Goal: Information Seeking & Learning: Learn about a topic

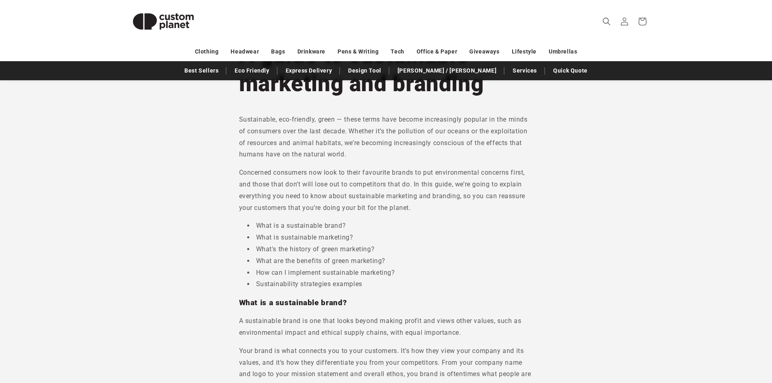
click at [485, 158] on p "Sustainable, eco-friendly, green — these terms have become increasingly popular…" at bounding box center [386, 137] width 294 height 47
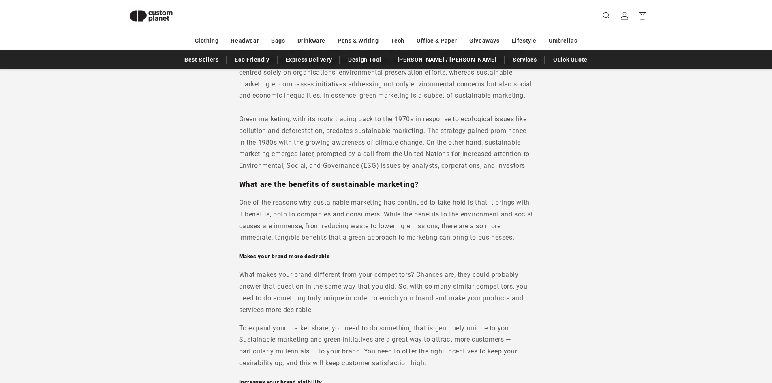
click at [491, 166] on span "Green marketing, with its roots tracing back to the 1970s in response to ecolog…" at bounding box center [384, 142] width 290 height 54
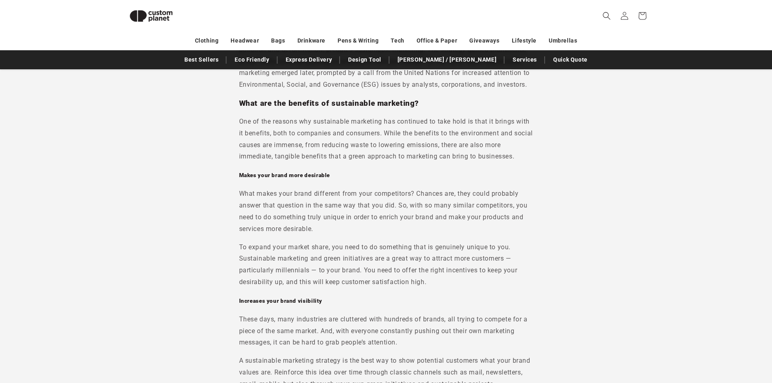
click at [493, 162] on p "One of the reasons why sustainable marketing has continued to take hold is that…" at bounding box center [386, 139] width 294 height 47
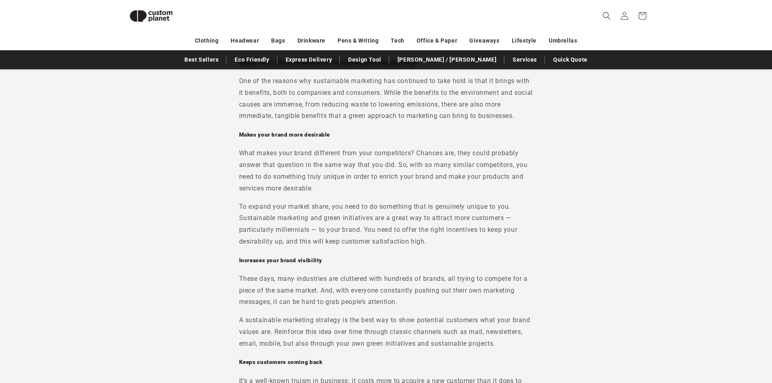
click at [495, 173] on p "What makes your brand different from your competitors? Chances are, they could …" at bounding box center [386, 170] width 294 height 47
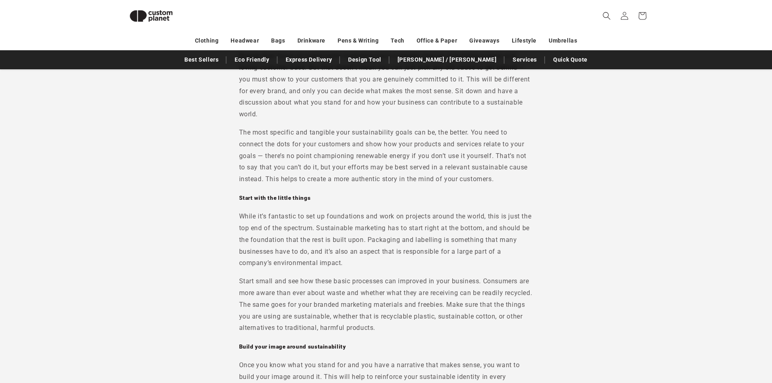
scroll to position [1944, 0]
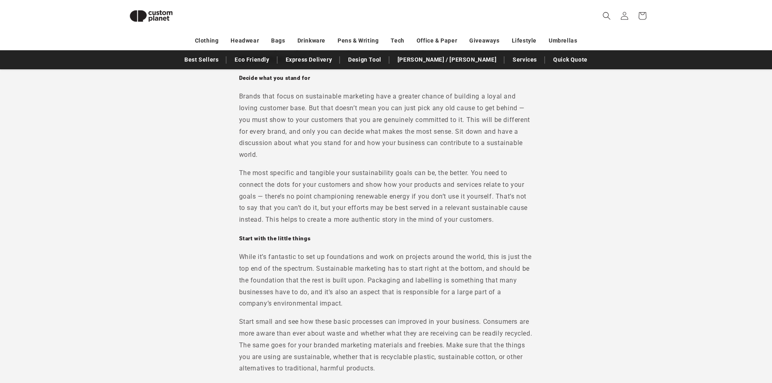
click at [373, 82] on h5 "Decide what you stand for" at bounding box center [386, 78] width 294 height 7
click at [377, 82] on h5 "Decide what you stand for" at bounding box center [386, 78] width 294 height 7
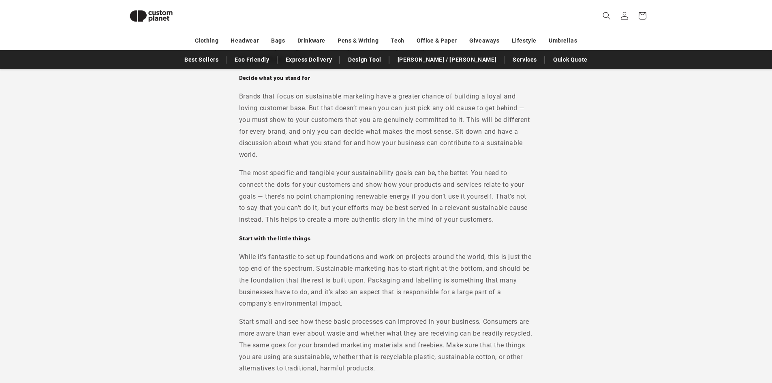
click at [433, 207] on p "The most specific and tangible your sustainability goals can be, the better. Yo…" at bounding box center [386, 196] width 294 height 58
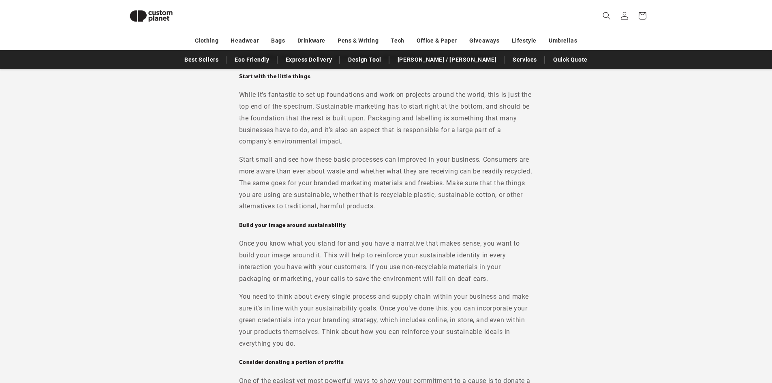
click at [423, 147] on p "While it’s fantastic to set up foundations and work on projects around the worl…" at bounding box center [386, 118] width 294 height 58
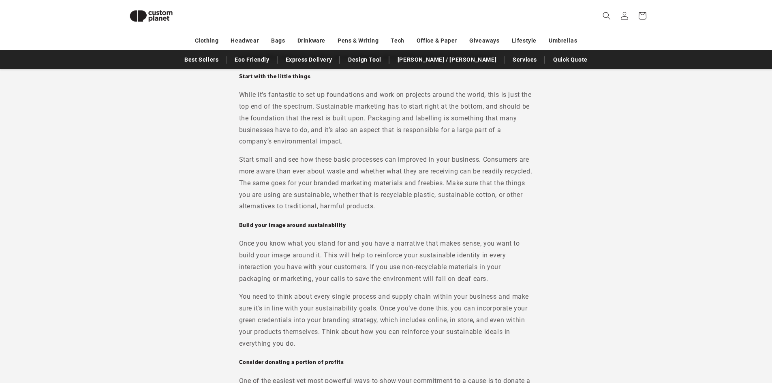
click at [423, 147] on p "While it’s fantastic to set up foundations and work on projects around the worl…" at bounding box center [386, 118] width 294 height 58
click at [443, 200] on p "Start small and see how these basic processes can improved in your business. Co…" at bounding box center [386, 183] width 294 height 58
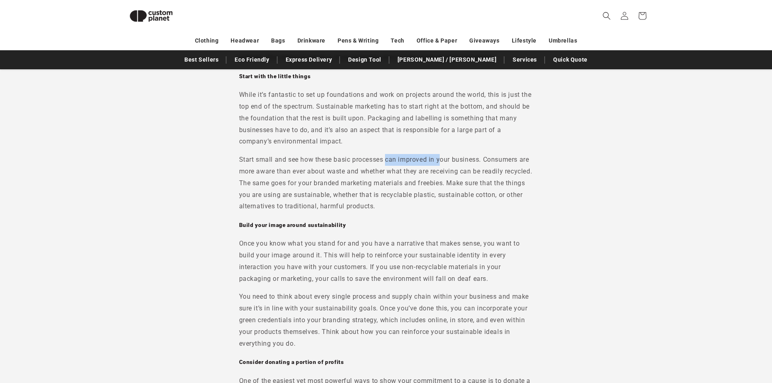
drag, startPoint x: 386, startPoint y: 171, endPoint x: 443, endPoint y: 172, distance: 56.7
click at [443, 172] on p "Start small and see how these basic processes can improved in your business. Co…" at bounding box center [386, 183] width 294 height 58
click at [469, 198] on p "Start small and see how these basic processes can improved in your business. Co…" at bounding box center [386, 183] width 294 height 58
click at [478, 212] on p "Start small and see how these basic processes can improved in your business. Co…" at bounding box center [386, 183] width 294 height 58
click at [465, 206] on p "Start small and see how these basic processes can improved in your business. Co…" at bounding box center [386, 183] width 294 height 58
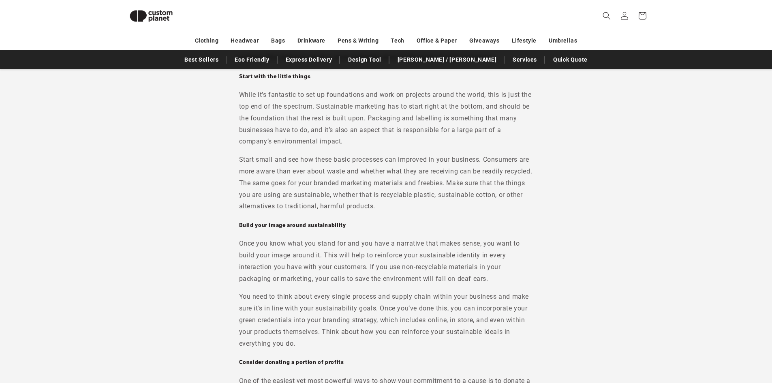
click at [456, 209] on p "Start small and see how these basic processes can improved in your business. Co…" at bounding box center [386, 183] width 294 height 58
click at [455, 212] on p "Start small and see how these basic processes can improved in your business. Co…" at bounding box center [386, 183] width 294 height 58
click at [365, 135] on p "While it’s fantastic to set up foundations and work on projects around the worl…" at bounding box center [386, 118] width 294 height 58
click at [367, 137] on p "While it’s fantastic to set up foundations and work on projects around the worl…" at bounding box center [386, 118] width 294 height 58
click at [428, 275] on p "Once you know what you stand for and you have a narrative that makes sense, you…" at bounding box center [386, 261] width 294 height 47
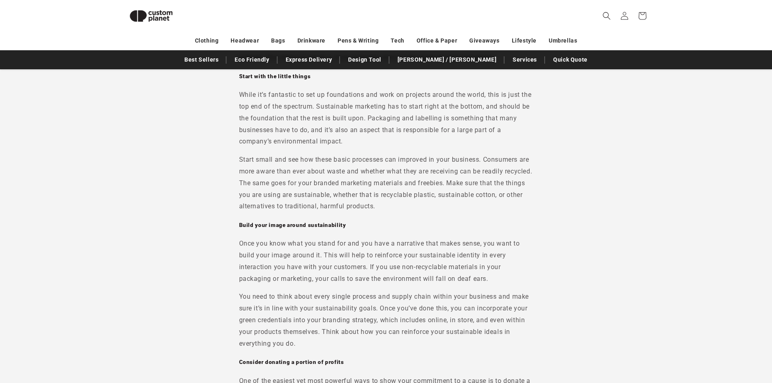
click at [409, 229] on h5 "Build your image around sustainability" at bounding box center [386, 225] width 294 height 7
click at [421, 192] on p "Start small and see how these basic processes can improved in your business. Co…" at bounding box center [386, 183] width 294 height 58
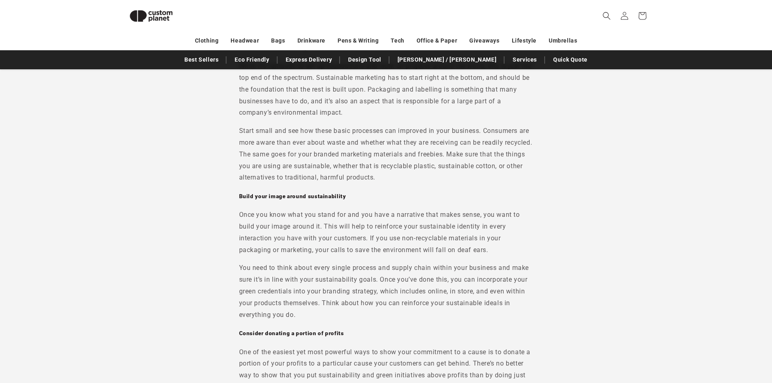
scroll to position [2187, 0]
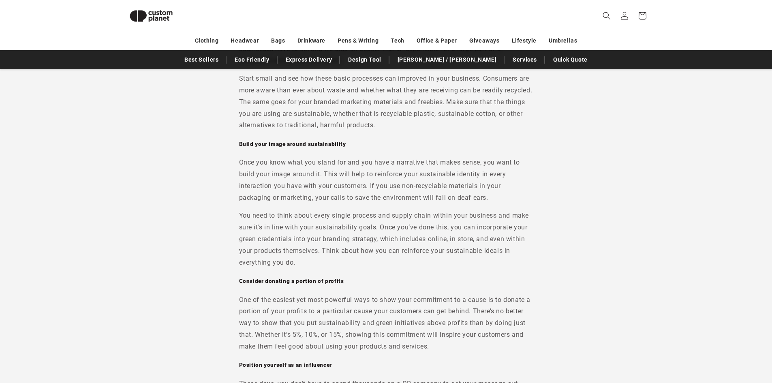
click at [421, 192] on p "Once you know what you stand for and you have a narrative that makes sense, you…" at bounding box center [386, 180] width 294 height 47
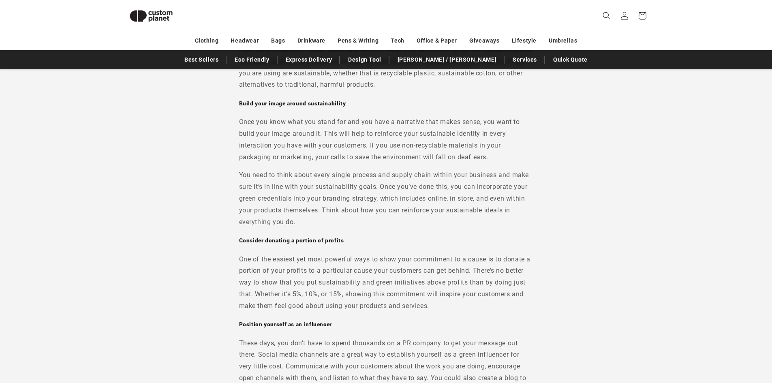
click at [461, 220] on p "You need to think about every single process and supply chain within your busin…" at bounding box center [386, 198] width 294 height 58
click at [410, 163] on p "Once you know what you stand for and you have a narrative that makes sense, you…" at bounding box center [386, 139] width 294 height 47
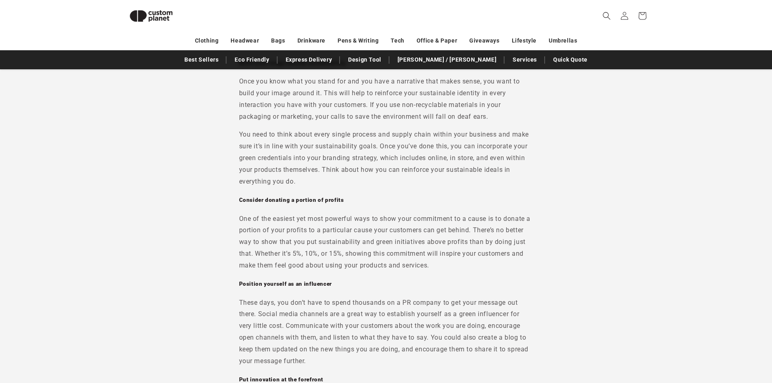
click at [410, 174] on p "You need to think about every single process and supply chain within your busin…" at bounding box center [386, 158] width 294 height 58
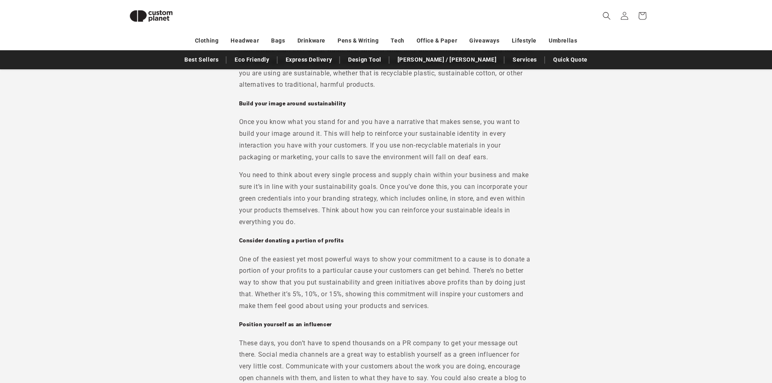
click at [422, 214] on p "You need to think about every single process and supply chain within your busin…" at bounding box center [386, 198] width 294 height 58
click at [422, 219] on p "You need to think about every single process and supply chain within your busin…" at bounding box center [386, 198] width 294 height 58
click at [421, 244] on h5 "Consider donating a portion of profits" at bounding box center [386, 240] width 294 height 7
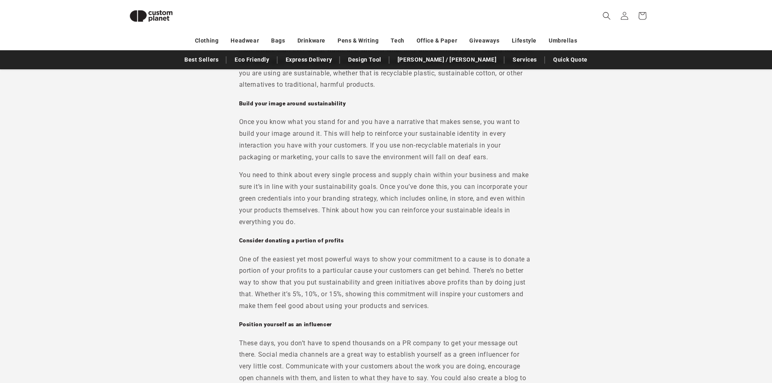
click at [421, 244] on h5 "Consider donating a portion of profits" at bounding box center [386, 240] width 294 height 7
click at [403, 226] on p "You need to think about every single process and supply chain within your busin…" at bounding box center [386, 198] width 294 height 58
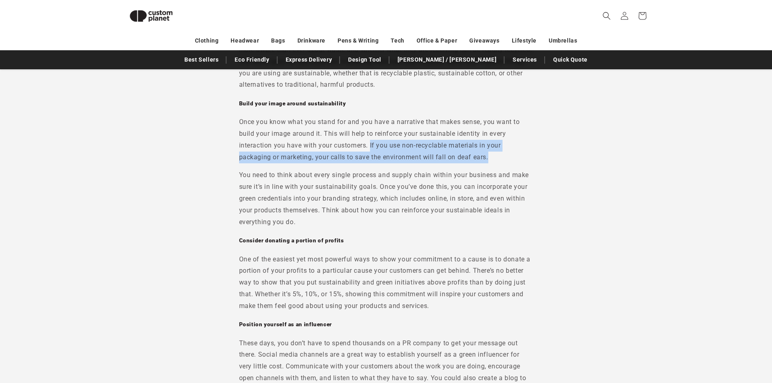
drag, startPoint x: 500, startPoint y: 166, endPoint x: 369, endPoint y: 155, distance: 131.3
click at [369, 155] on p "Once you know what you stand for and you have a narrative that makes sense, you…" at bounding box center [386, 139] width 294 height 47
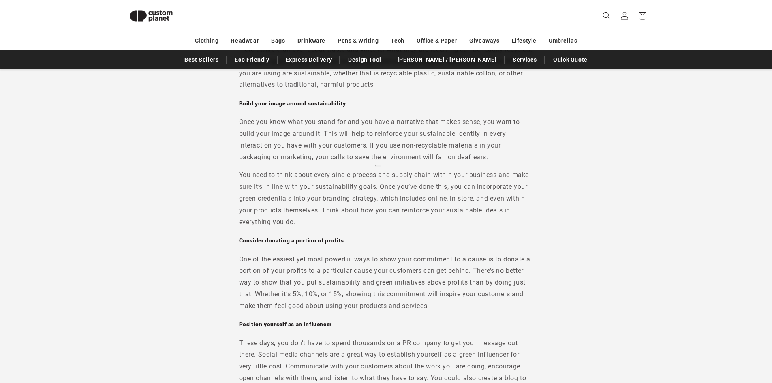
click at [428, 207] on p "You need to think about every single process and supply chain within your busin…" at bounding box center [386, 198] width 294 height 58
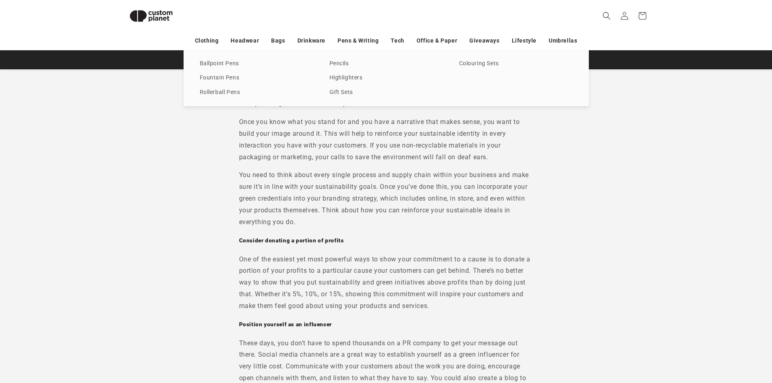
click at [414, 163] on p "Once you know what you stand for and you have a narrative that makes sense, you…" at bounding box center [386, 139] width 294 height 47
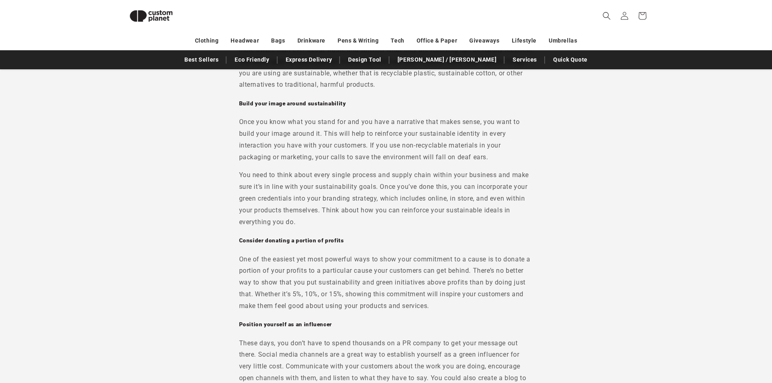
click at [405, 194] on p "You need to think about every single process and supply chain within your busin…" at bounding box center [386, 198] width 294 height 58
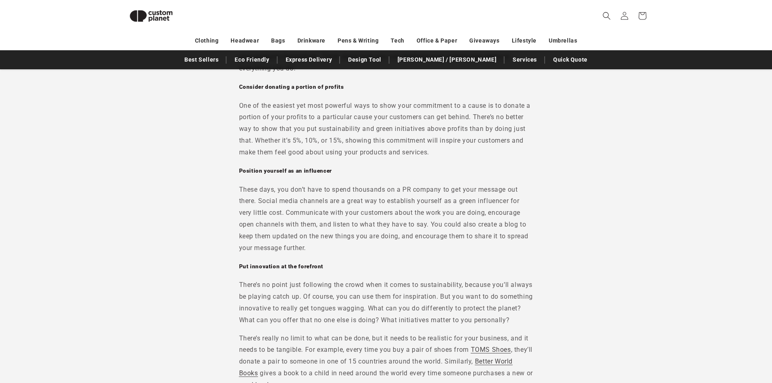
scroll to position [2389, 0]
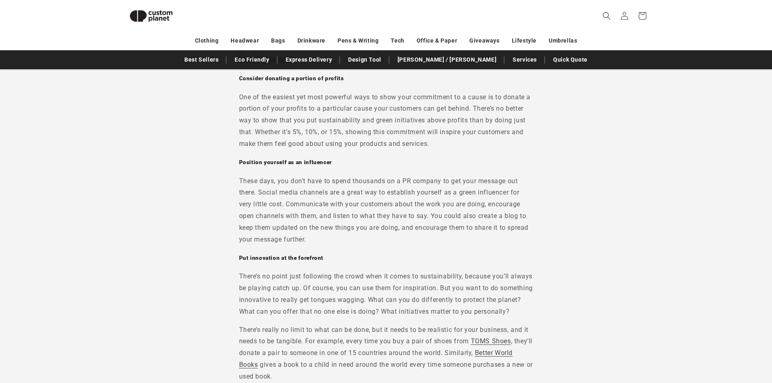
click at [405, 187] on p "These days, you don’t have to spend thousands on a PR company to get your messa…" at bounding box center [386, 210] width 294 height 70
click at [435, 150] on p "One of the easiest yet most powerful ways to show your commitment to a cause is…" at bounding box center [386, 121] width 294 height 58
click at [465, 150] on p "One of the easiest yet most powerful ways to show your commitment to a cause is…" at bounding box center [386, 121] width 294 height 58
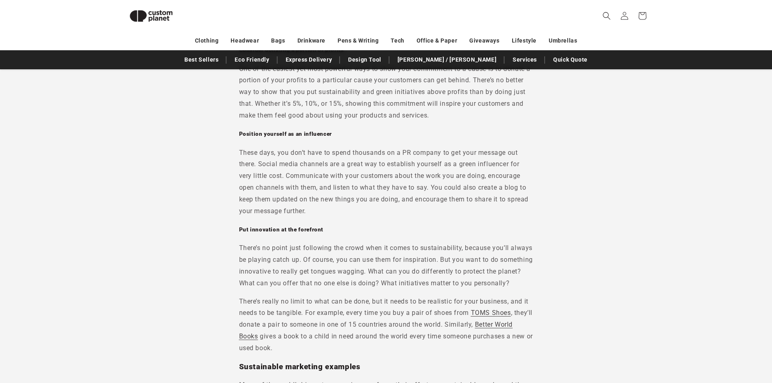
scroll to position [2430, 0]
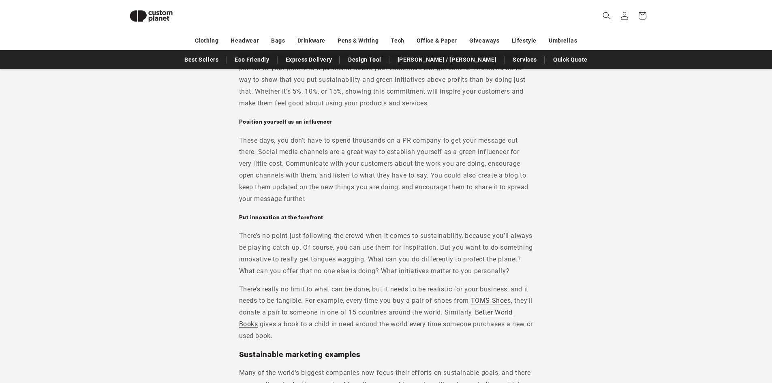
click at [426, 205] on p "These days, you don’t have to spend thousands on a PR company to get your messa…" at bounding box center [386, 170] width 294 height 70
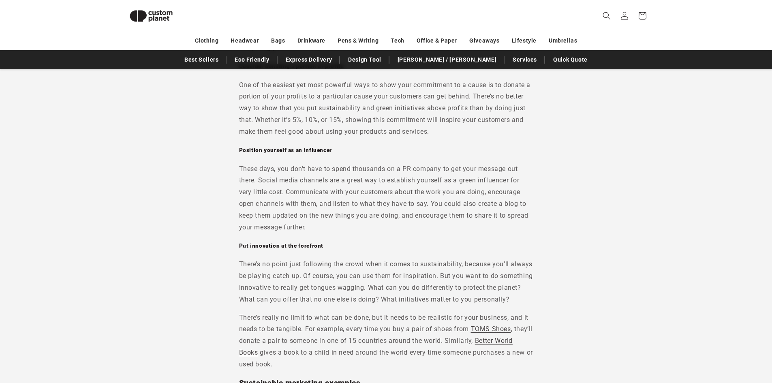
scroll to position [2389, 0]
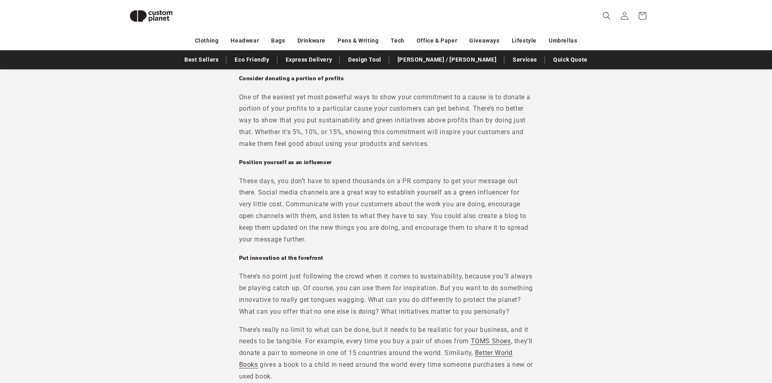
click at [427, 203] on p "These days, you don’t have to spend thousands on a PR company to get your messa…" at bounding box center [386, 210] width 294 height 70
click at [432, 82] on h5 "Consider donating a portion of profits" at bounding box center [386, 78] width 294 height 7
click at [453, 150] on p "One of the easiest yet most powerful ways to show your commitment to a cause is…" at bounding box center [386, 121] width 294 height 58
click at [454, 150] on p "One of the easiest yet most powerful ways to show your commitment to a cause is…" at bounding box center [386, 121] width 294 height 58
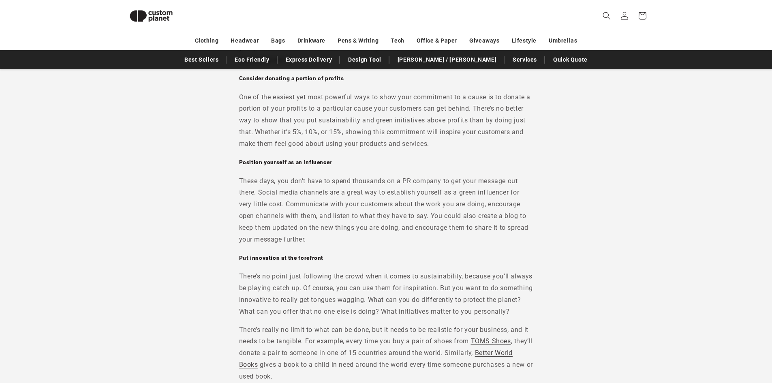
click at [454, 150] on p "One of the easiest yet most powerful ways to show your commitment to a cause is…" at bounding box center [386, 121] width 294 height 58
click at [467, 166] on h5 "Position yourself as an influencer" at bounding box center [386, 162] width 294 height 7
click at [425, 198] on p "These days, you don’t have to spend thousands on a PR company to get your messa…" at bounding box center [386, 210] width 294 height 70
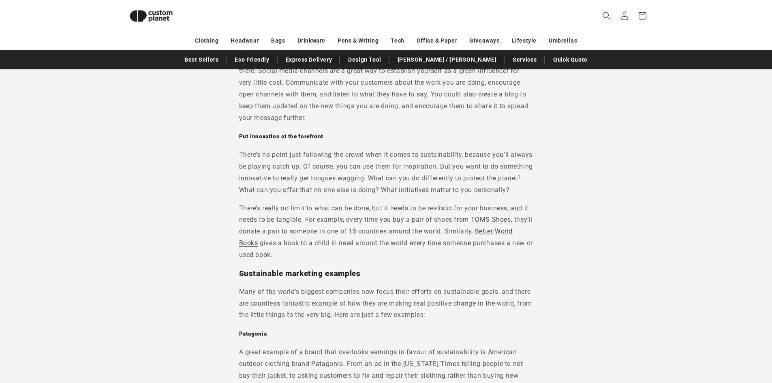
click at [425, 196] on p "There’s no point just following the crowd when it comes to sustainability, beca…" at bounding box center [386, 172] width 294 height 47
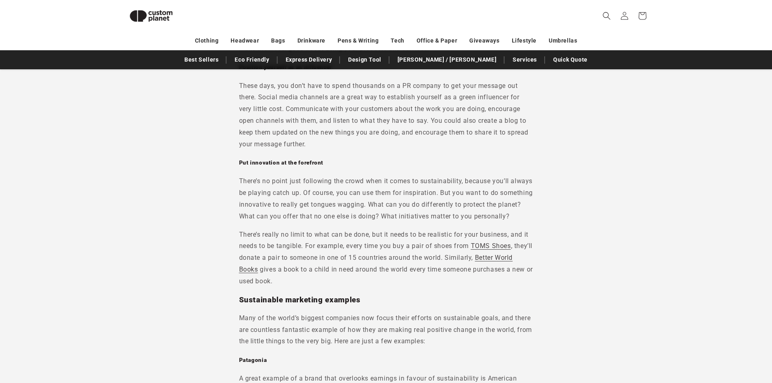
scroll to position [2470, 0]
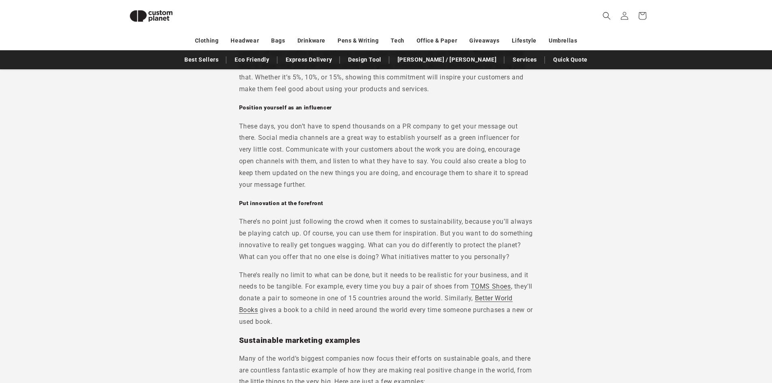
scroll to position [2430, 0]
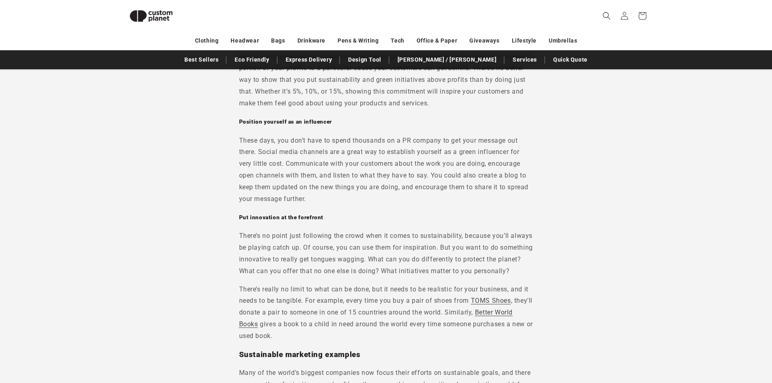
click at [427, 189] on p "These days, you don’t have to spend thousands on a PR company to get your messa…" at bounding box center [386, 170] width 294 height 70
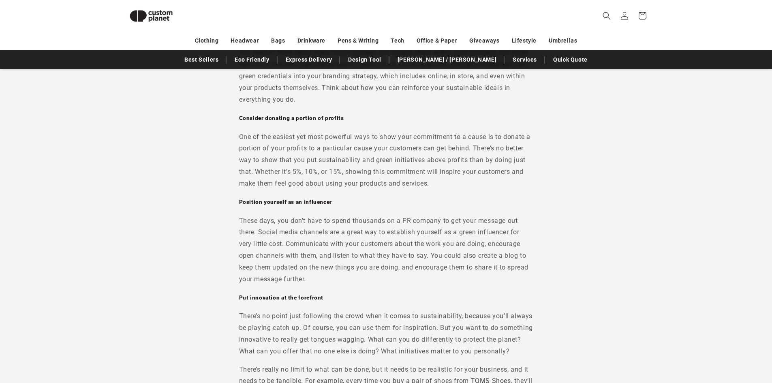
scroll to position [2349, 0]
click at [423, 188] on p "One of the easiest yet most powerful ways to show your commitment to a cause is…" at bounding box center [386, 161] width 294 height 58
